Goal: Task Accomplishment & Management: Manage account settings

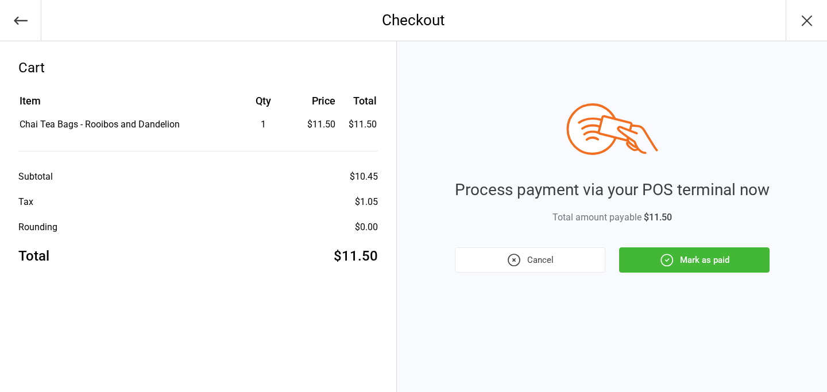
click at [812, 21] on icon "button" at bounding box center [806, 20] width 18 height 18
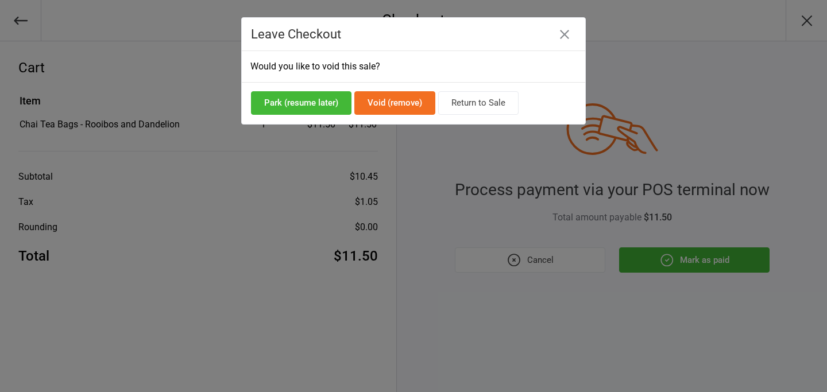
click at [563, 37] on icon "button" at bounding box center [564, 34] width 9 height 9
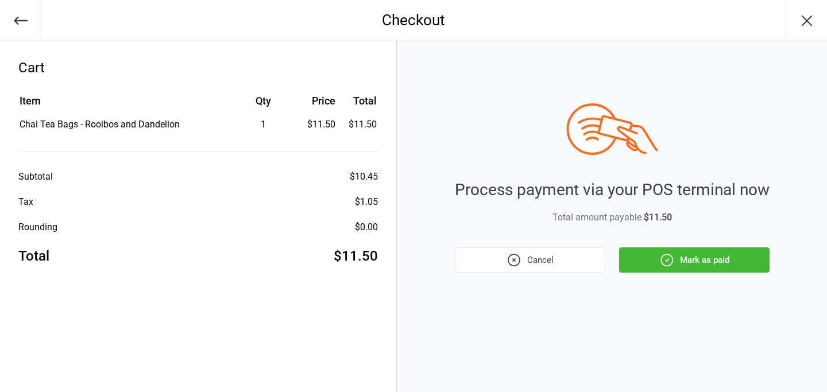
click at [17, 25] on icon "button" at bounding box center [21, 21] width 16 height 16
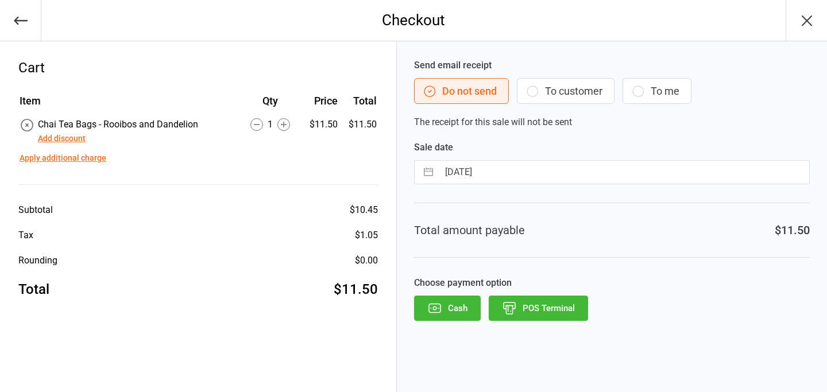
click at [17, 25] on icon "button" at bounding box center [21, 21] width 16 height 16
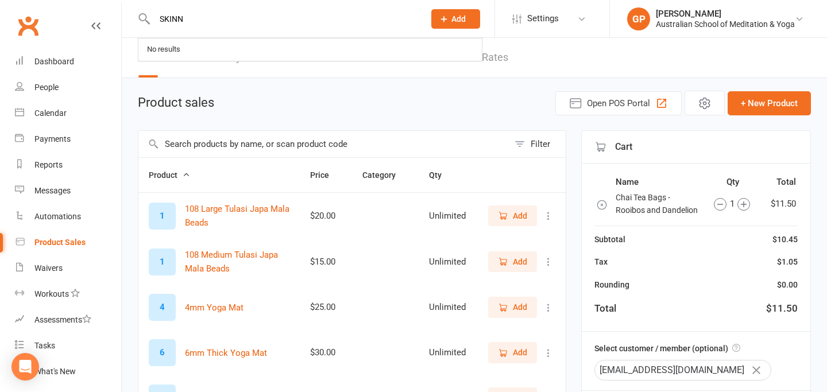
select select "50"
type input "SKINNER"
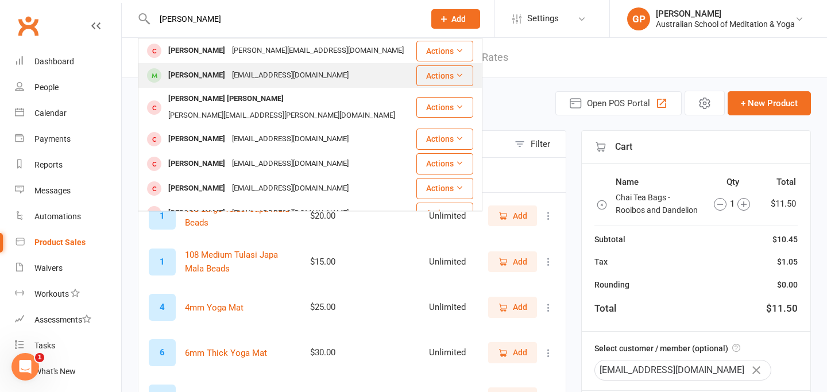
click at [228, 73] on div "alexskinner@gmail.com" at bounding box center [289, 75] width 123 height 17
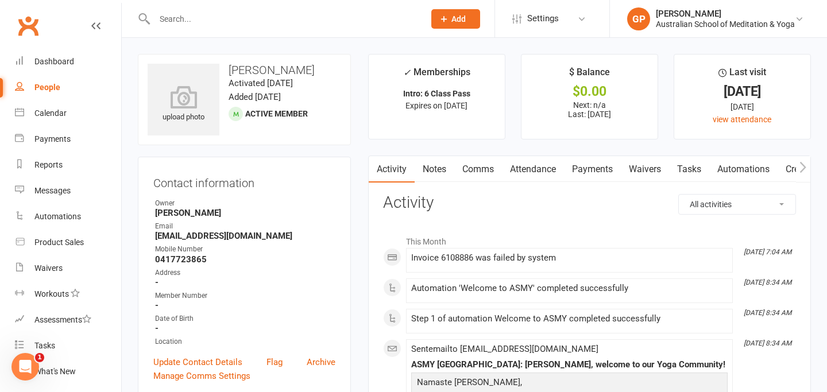
click at [360, 95] on main "✓ Memberships Intro: 6 Class Pass Expires on 13th November, 2025 $ Balance $0.0…" at bounding box center [589, 353] width 460 height 599
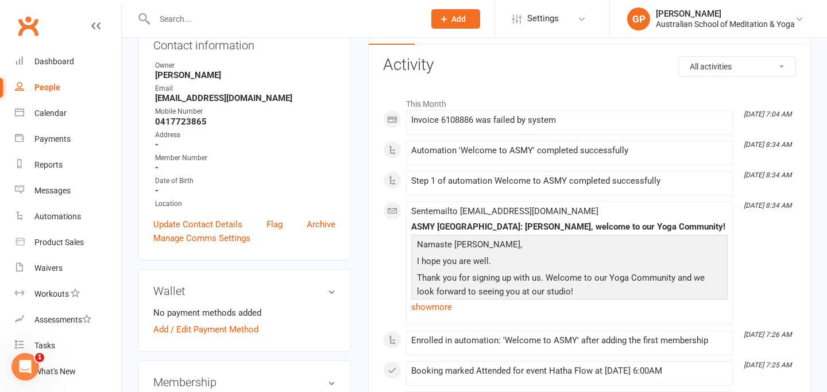
scroll to position [161, 0]
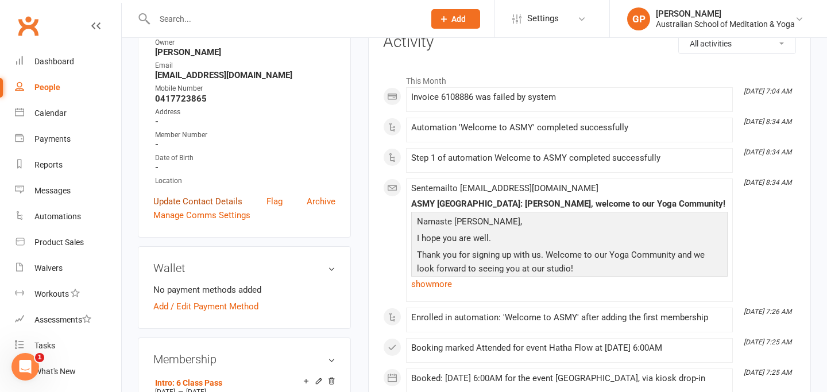
click at [223, 200] on link "Update Contact Details" at bounding box center [197, 202] width 89 height 14
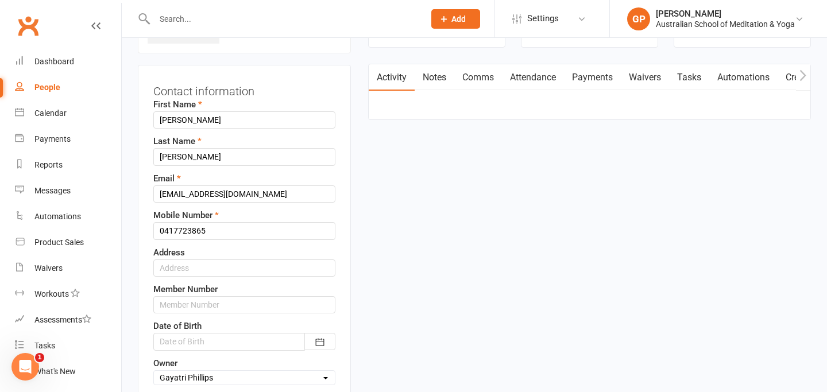
scroll to position [54, 0]
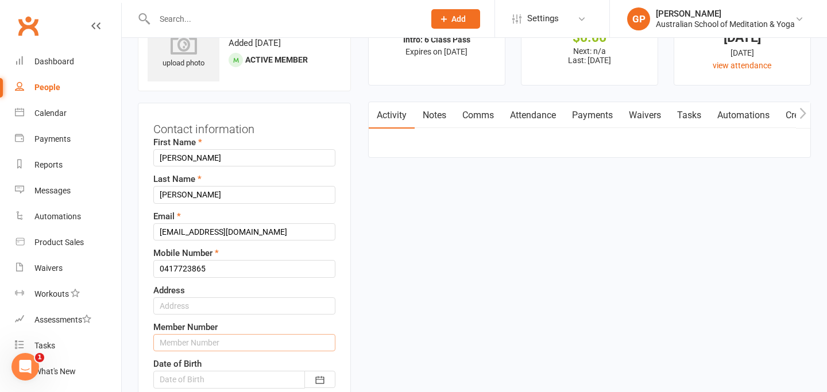
click at [189, 348] on input "text" at bounding box center [244, 342] width 182 height 17
type input "8409"
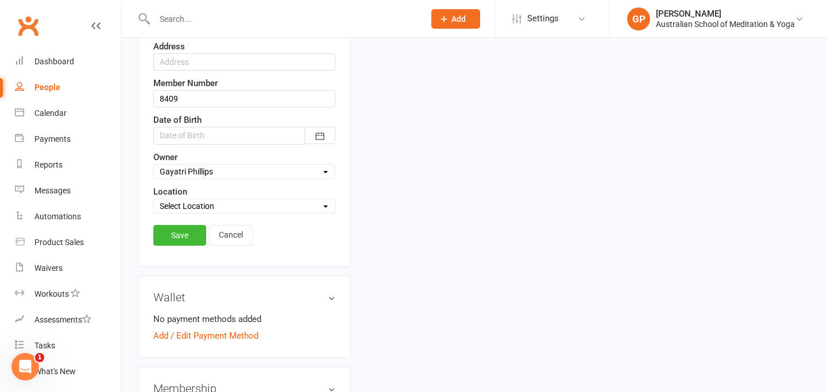
scroll to position [307, 0]
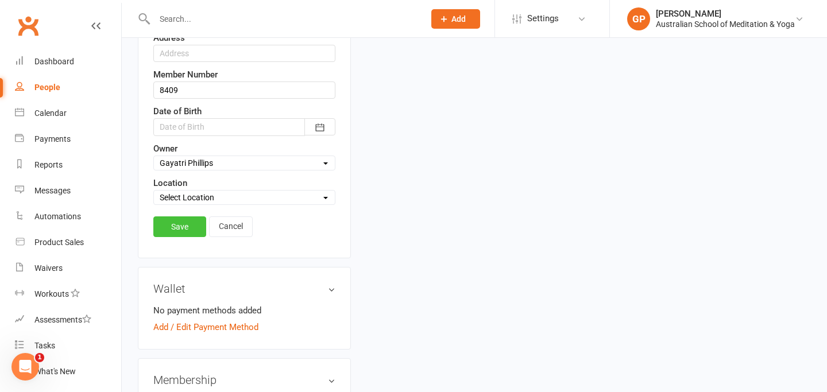
click at [189, 229] on link "Save" at bounding box center [179, 226] width 53 height 21
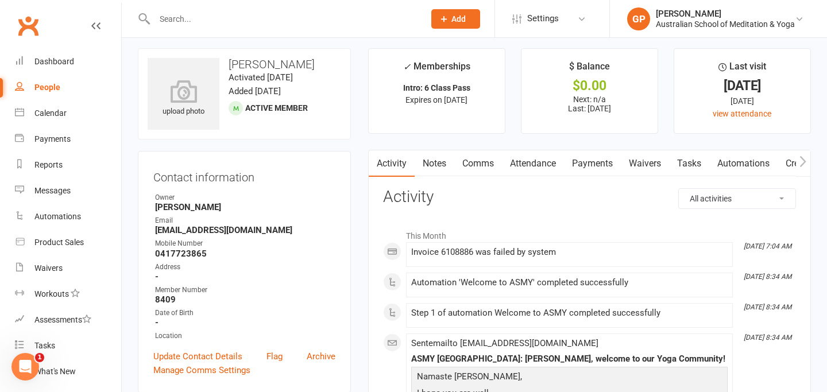
scroll to position [0, 0]
